Goal: Task Accomplishment & Management: Use online tool/utility

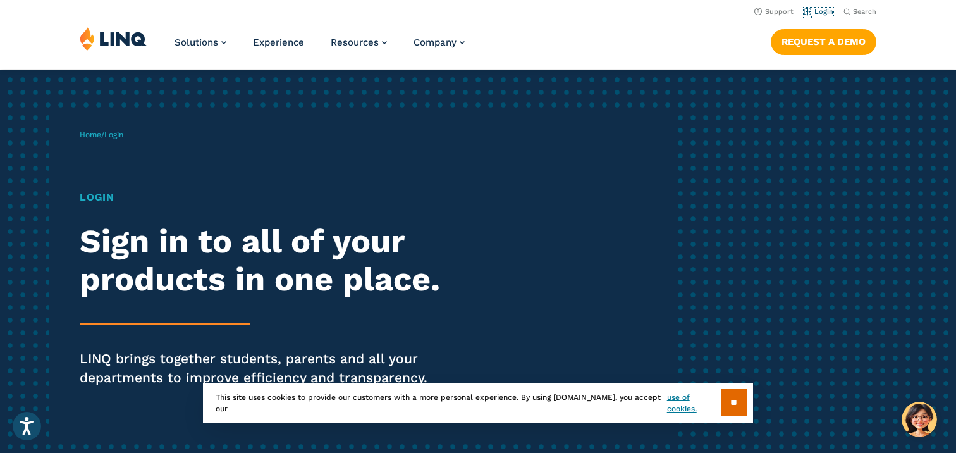
click at [820, 10] on link "Login" at bounding box center [819, 12] width 30 height 8
click at [820, 13] on link "Login" at bounding box center [819, 12] width 30 height 8
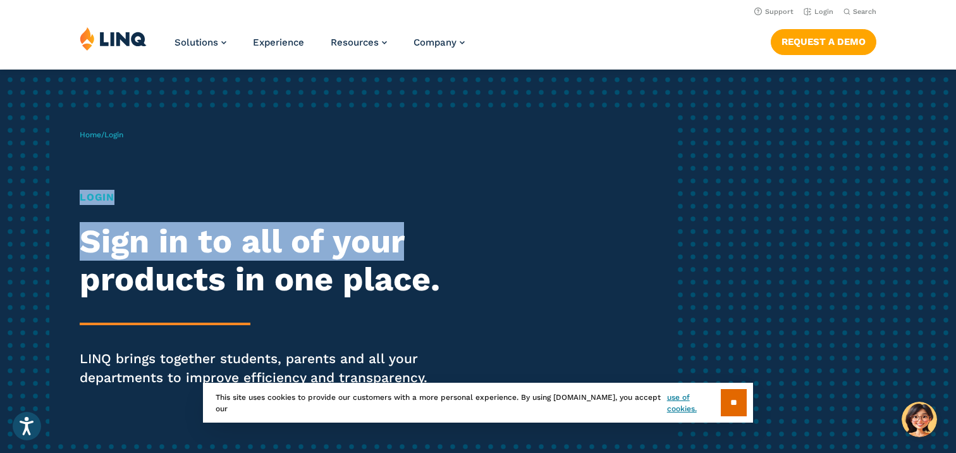
drag, startPoint x: 913, startPoint y: 237, endPoint x: 914, endPoint y: 161, distance: 75.9
click at [914, 161] on div "Home / Login Login Sign in to all of your products in one place. LINQ brings to…" at bounding box center [478, 276] width 956 height 412
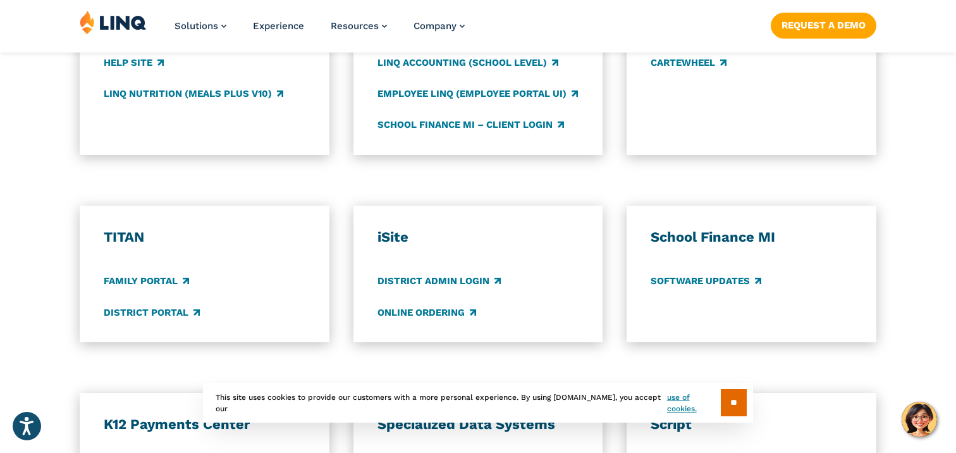
scroll to position [810, 0]
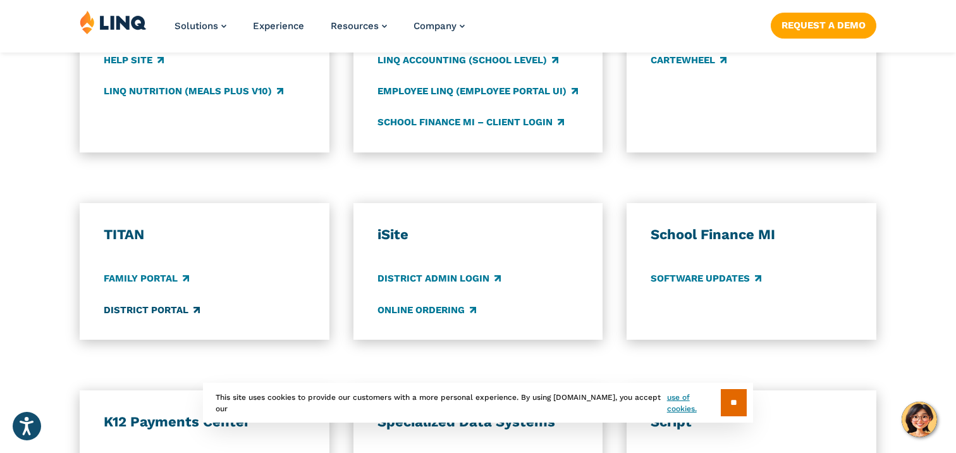
click at [180, 307] on link "District Portal" at bounding box center [152, 310] width 96 height 14
